Goal: Check status: Check status

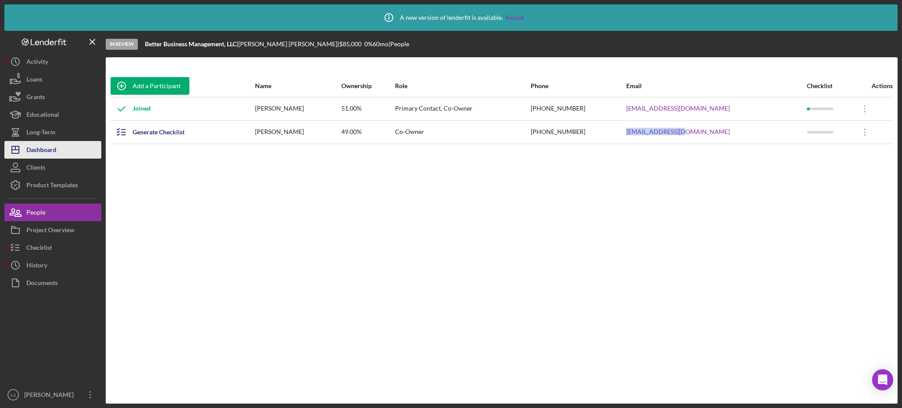
click at [69, 148] on button "Icon/Dashboard Dashboard" at bounding box center [52, 150] width 97 height 18
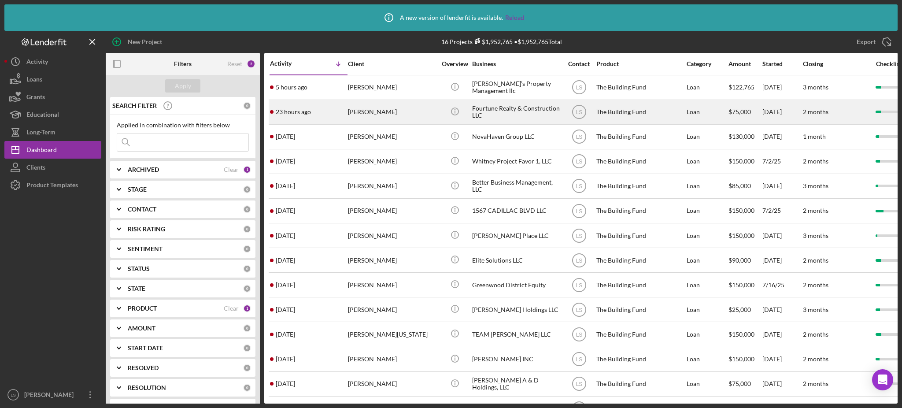
click at [388, 108] on div "[PERSON_NAME]" at bounding box center [392, 111] width 88 height 23
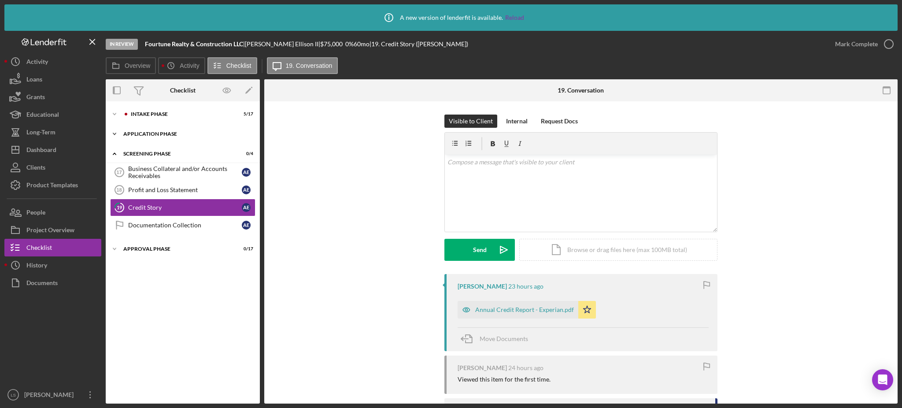
click at [207, 132] on div "Application Phase" at bounding box center [186, 133] width 126 height 5
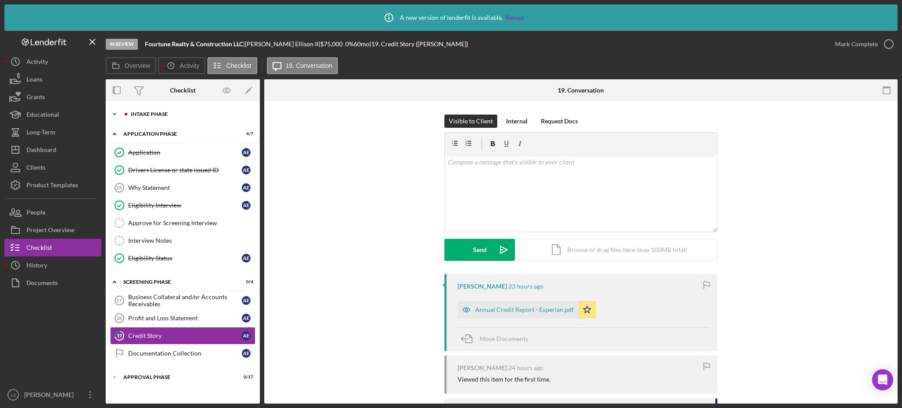
click at [188, 110] on div "Icon/Expander Intake Phase 5 / 17" at bounding box center [183, 114] width 154 height 18
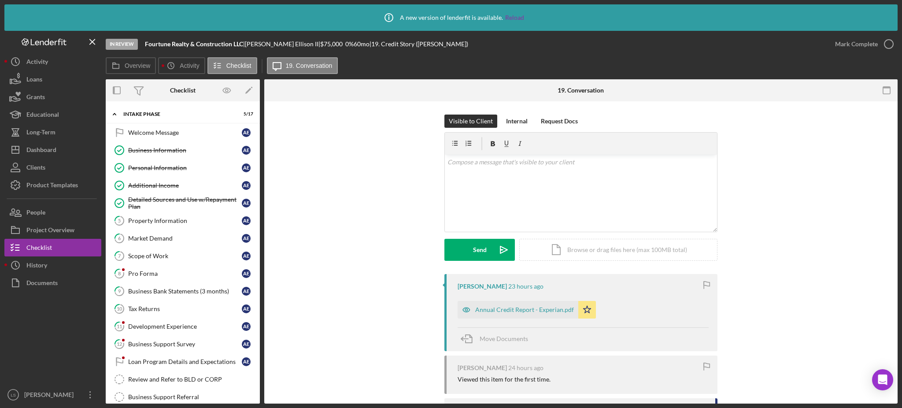
drag, startPoint x: 170, startPoint y: 225, endPoint x: 372, endPoint y: 214, distance: 202.4
click at [170, 224] on link "5 Property Information A E" at bounding box center [182, 221] width 145 height 18
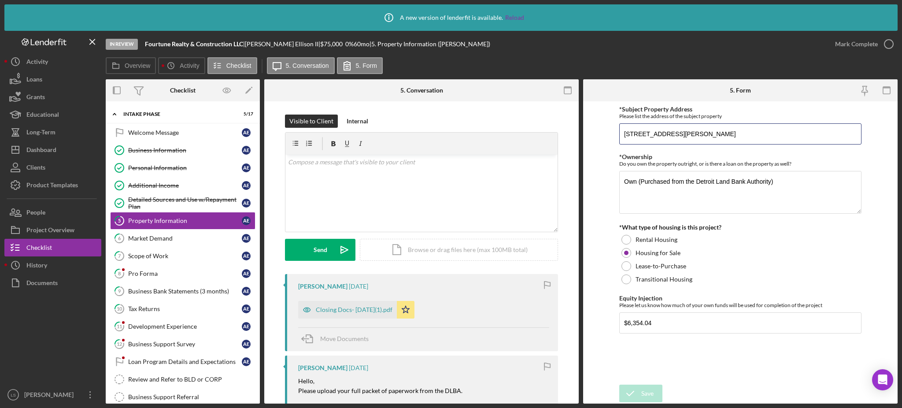
drag, startPoint x: 724, startPoint y: 135, endPoint x: 578, endPoint y: 133, distance: 146.6
click at [578, 133] on div "Overview Internal Workflow Stage In Review Icon/Dropdown Arrow Archive (can una…" at bounding box center [502, 241] width 792 height 324
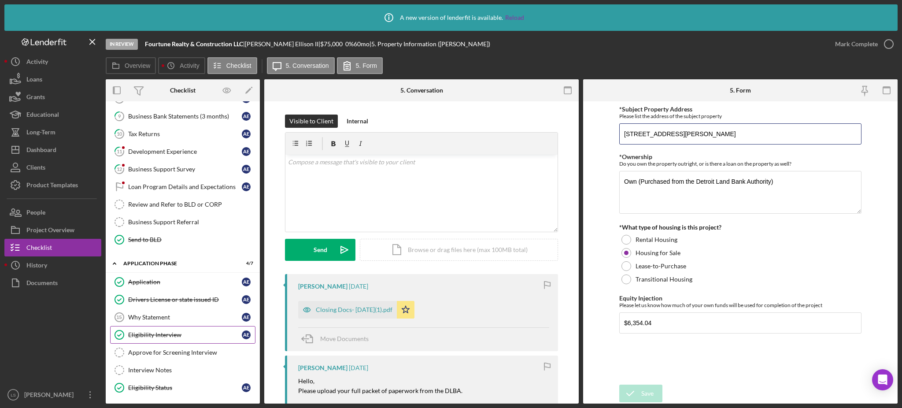
scroll to position [116, 0]
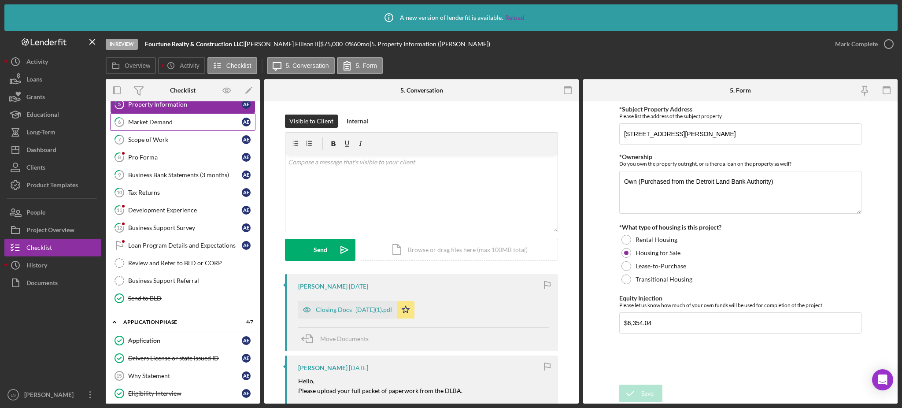
click at [184, 129] on link "6 Market Demand A E" at bounding box center [182, 122] width 145 height 18
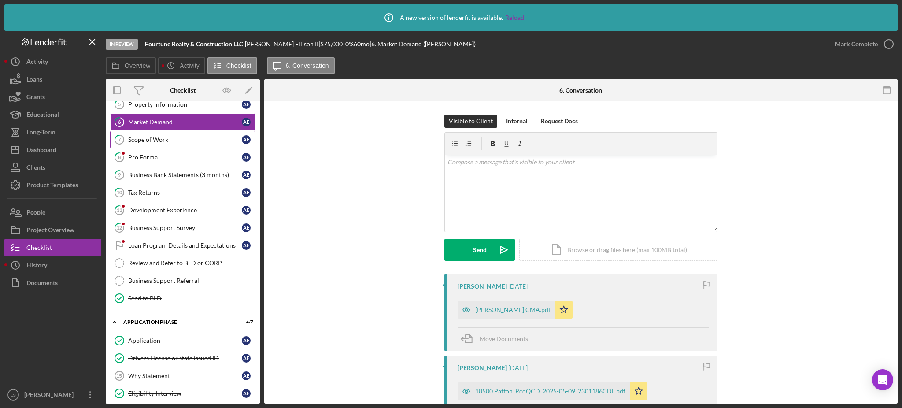
click at [179, 143] on div "Scope of Work" at bounding box center [185, 139] width 114 height 7
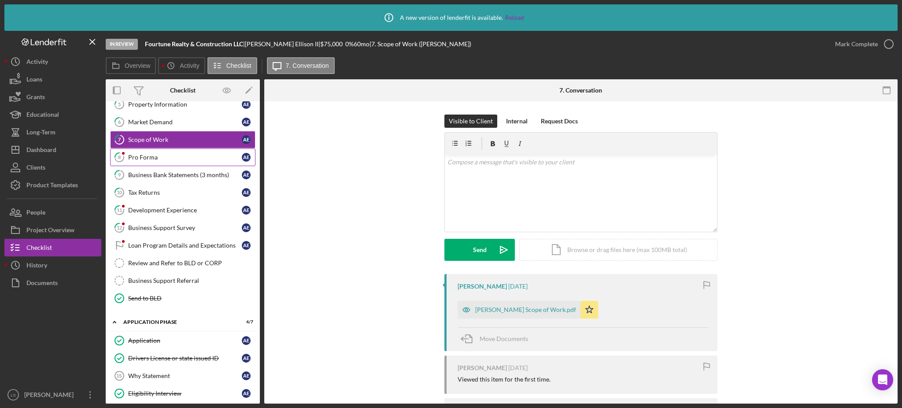
click at [179, 158] on div "Pro Forma" at bounding box center [185, 157] width 114 height 7
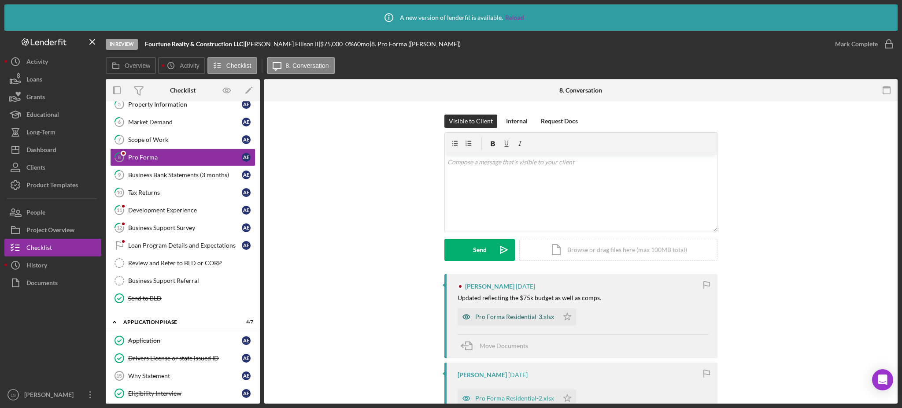
click at [491, 319] on div "Pro Forma Residential-3.xlsx" at bounding box center [514, 316] width 79 height 7
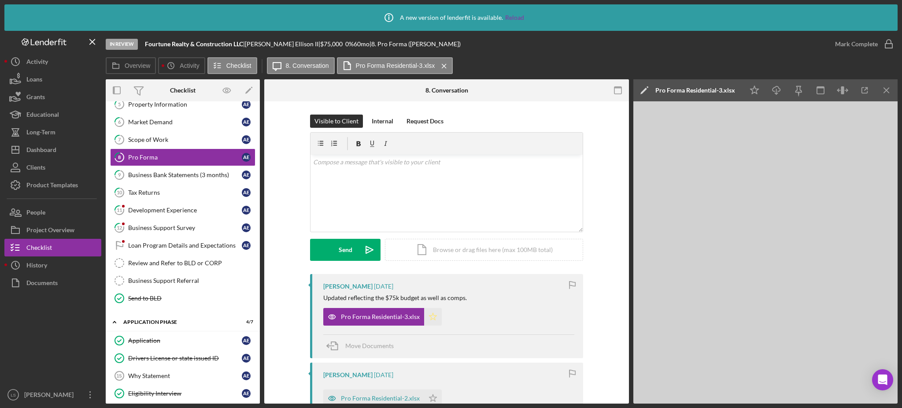
click at [432, 318] on icon "Icon/Star" at bounding box center [433, 317] width 18 height 18
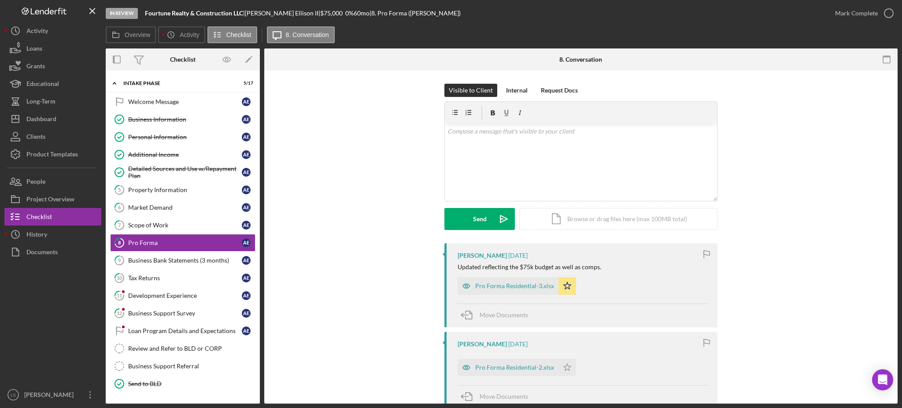
scroll to position [6, 0]
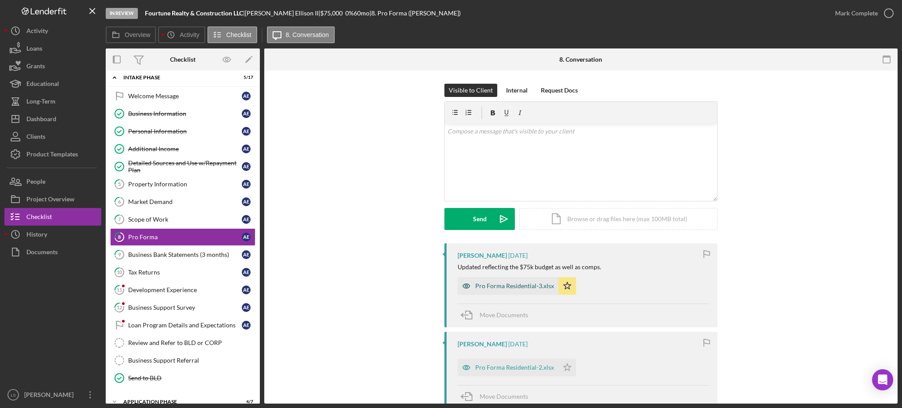
click at [523, 287] on div "Pro Forma Residential-3.xlsx" at bounding box center [514, 285] width 79 height 7
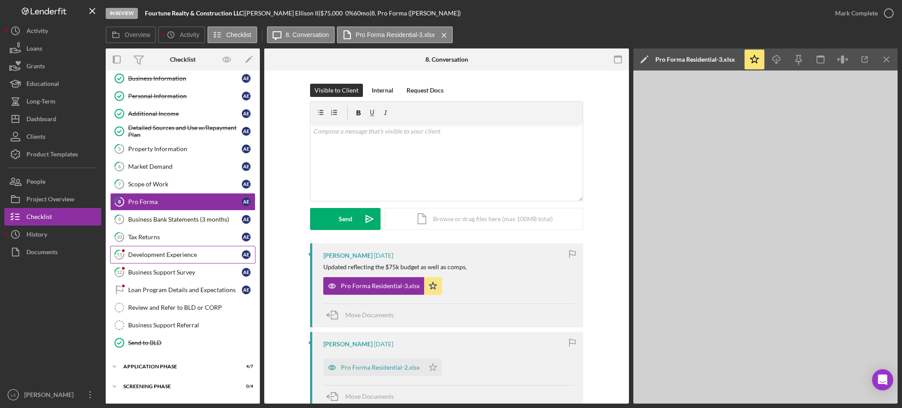
scroll to position [58, 0]
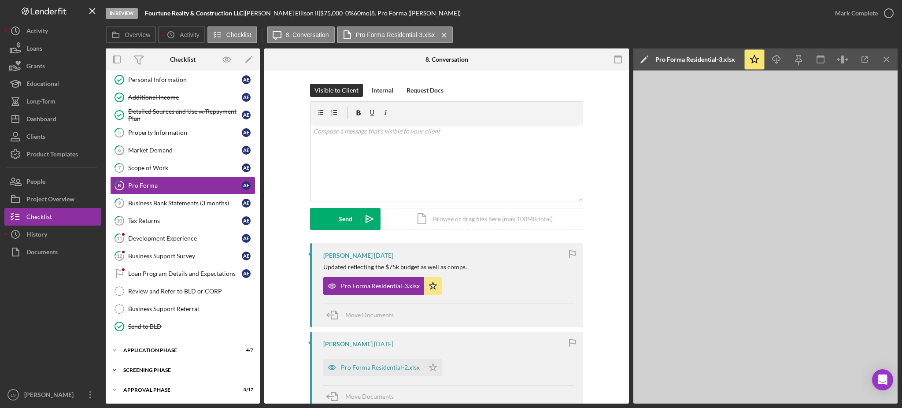
click at [185, 374] on div "Icon/Expander Screening Phase 0 / 4" at bounding box center [183, 370] width 154 height 18
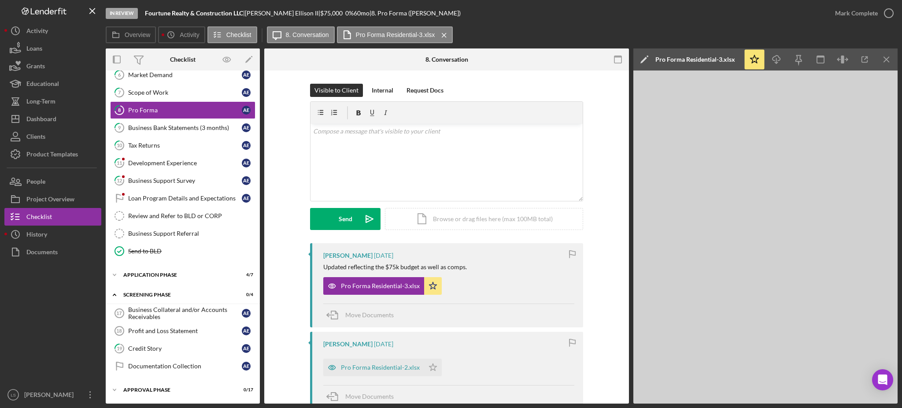
click at [202, 307] on div "Business Collateral and/or Accounts Receivables" at bounding box center [185, 313] width 114 height 14
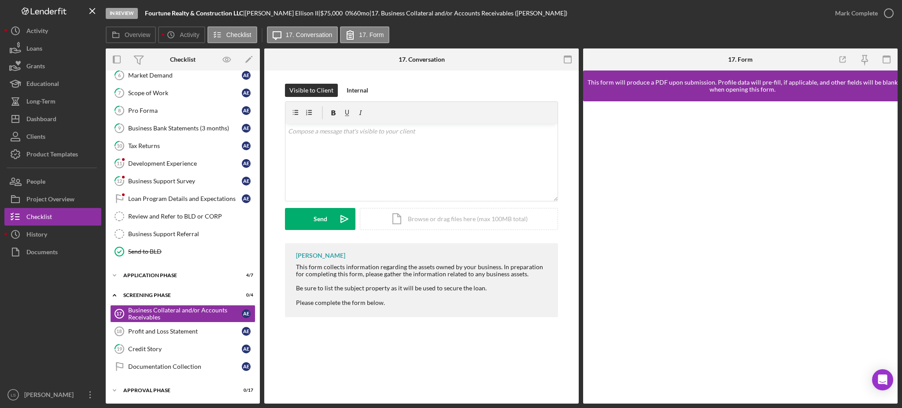
scroll to position [133, 0]
drag, startPoint x: 212, startPoint y: 129, endPoint x: 841, endPoint y: 91, distance: 630.4
click at [212, 129] on div "Business Bank Statements (3 months)" at bounding box center [185, 127] width 114 height 7
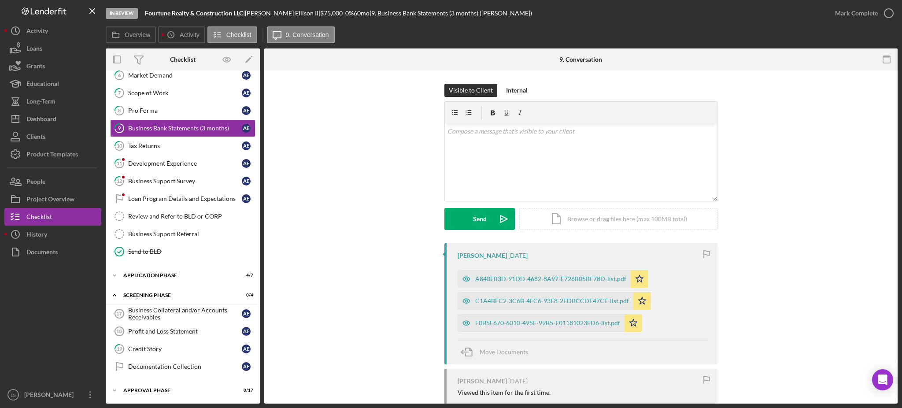
scroll to position [133, 0]
click at [525, 280] on div "A840EB3D-91DD-4682-8A97-E726B05BE78D-list.pdf" at bounding box center [550, 278] width 151 height 7
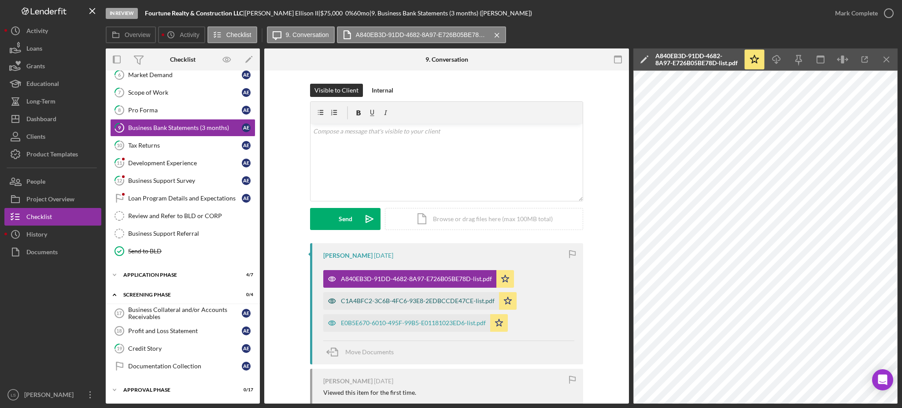
click at [464, 298] on div "C1A4BFC2-3C6B-4FC6-93E8-2EDBCCDE47CE-list.pdf" at bounding box center [418, 300] width 154 height 7
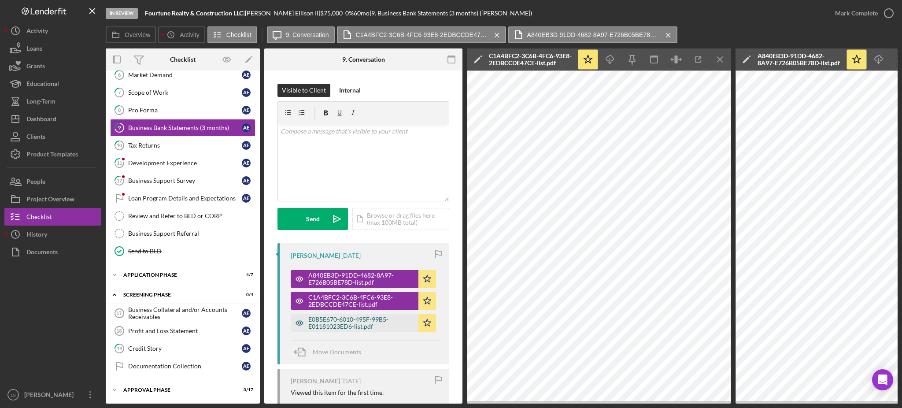
click at [387, 328] on div "E0B5E670-6010-495F-99B5-E01181023ED6-list.pdf" at bounding box center [361, 323] width 106 height 14
